Goal: Check status: Check status

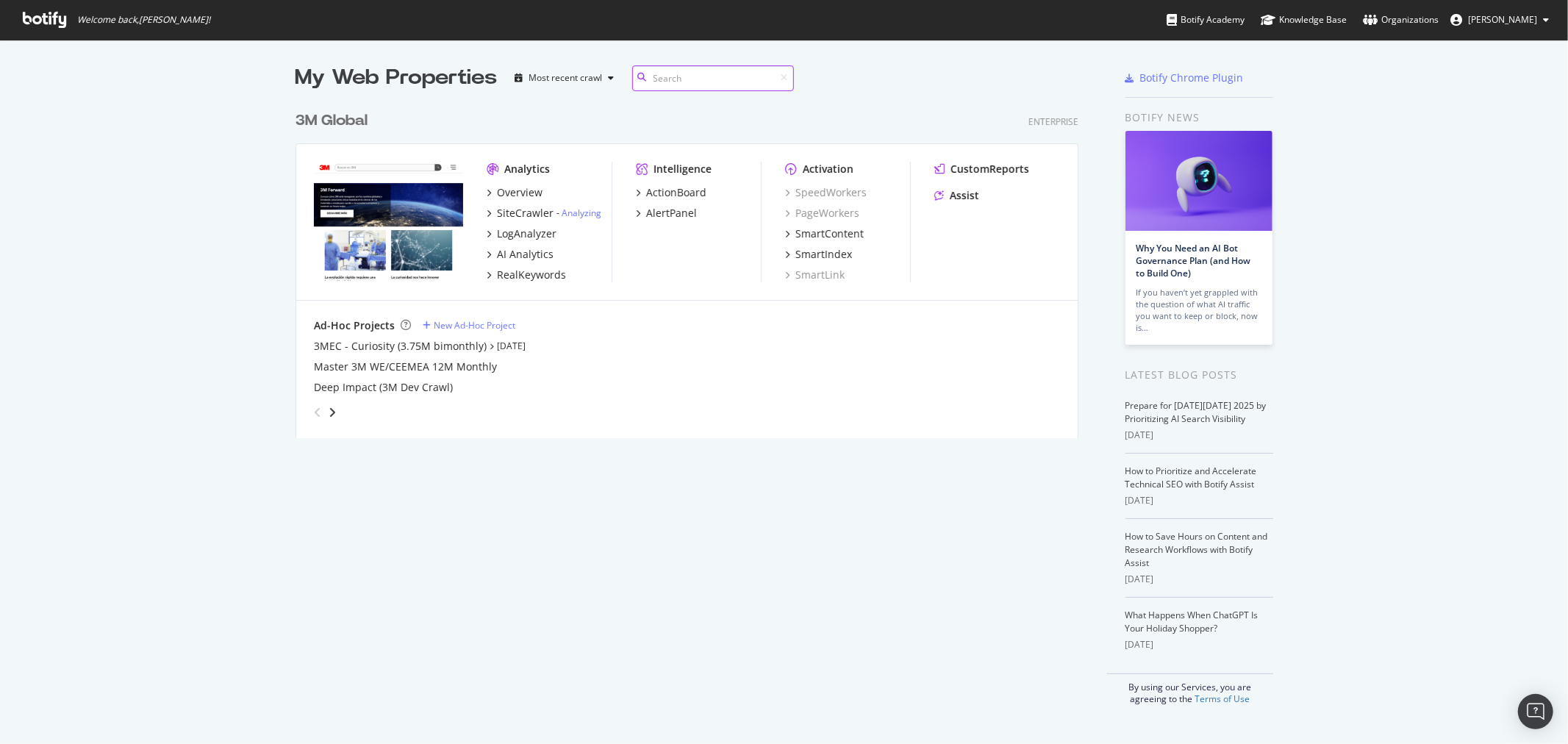
scroll to position [333, 782]
click at [346, 119] on div "3M Global" at bounding box center [331, 121] width 72 height 21
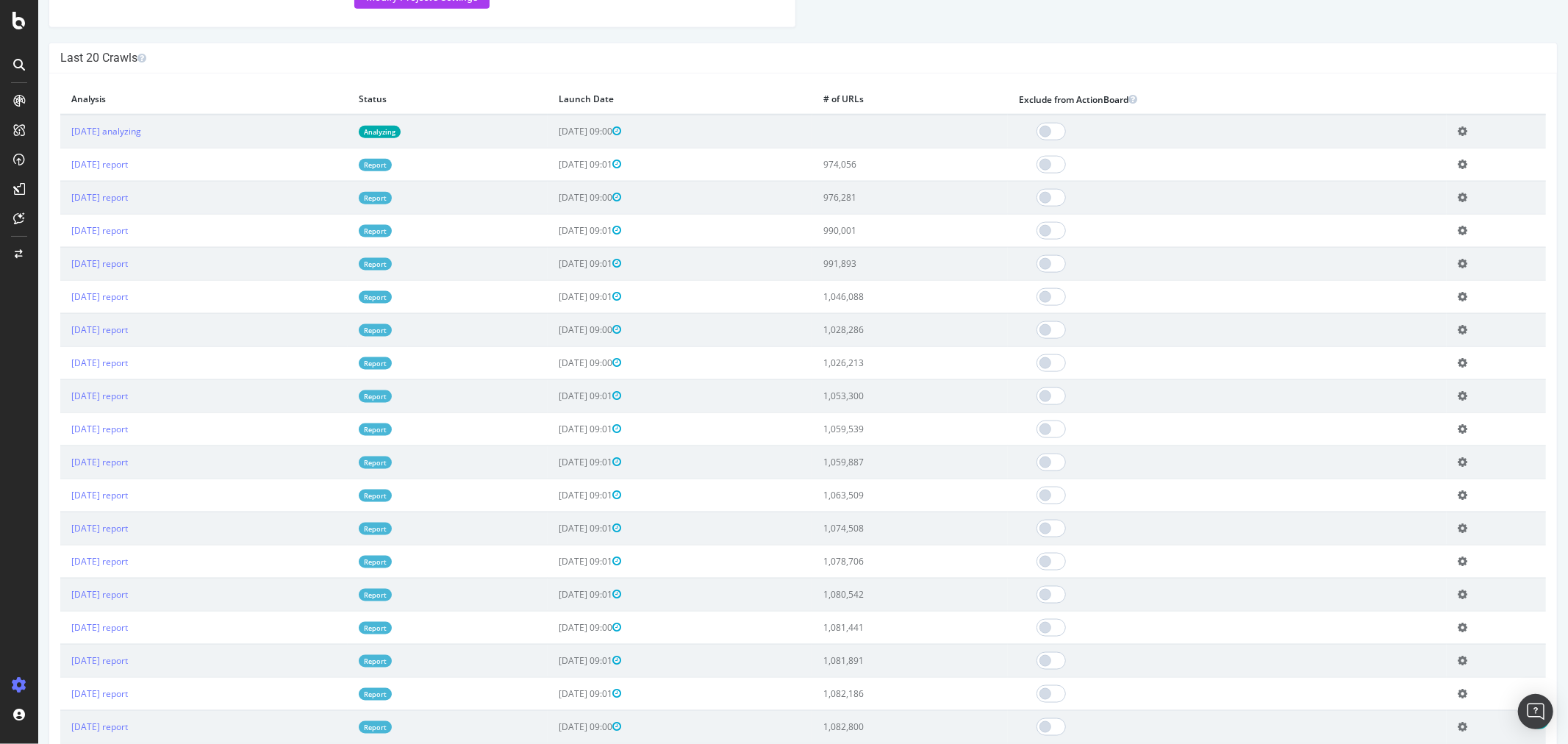
scroll to position [1471, 0]
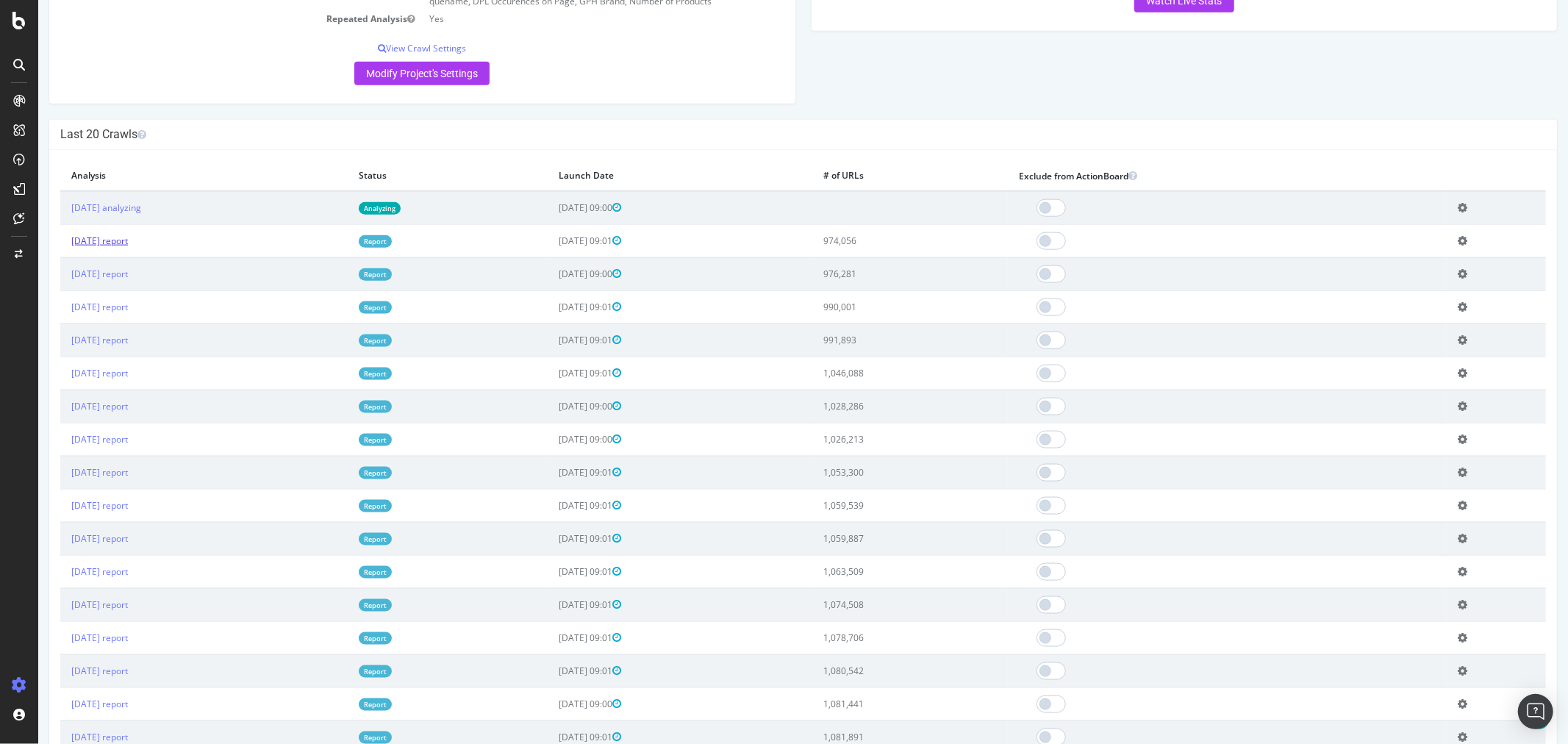
click at [127, 247] on link "[DATE] report" at bounding box center [99, 241] width 57 height 12
